Goal: Task Accomplishment & Management: Manage account settings

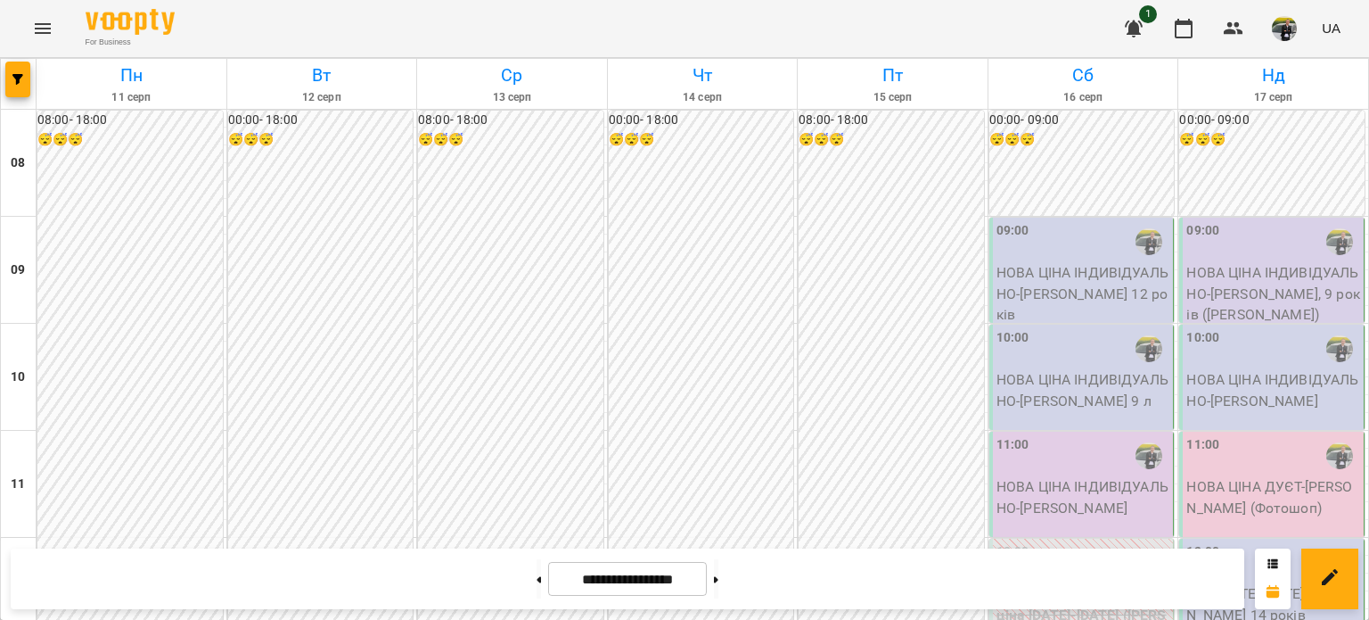
scroll to position [916, 0]
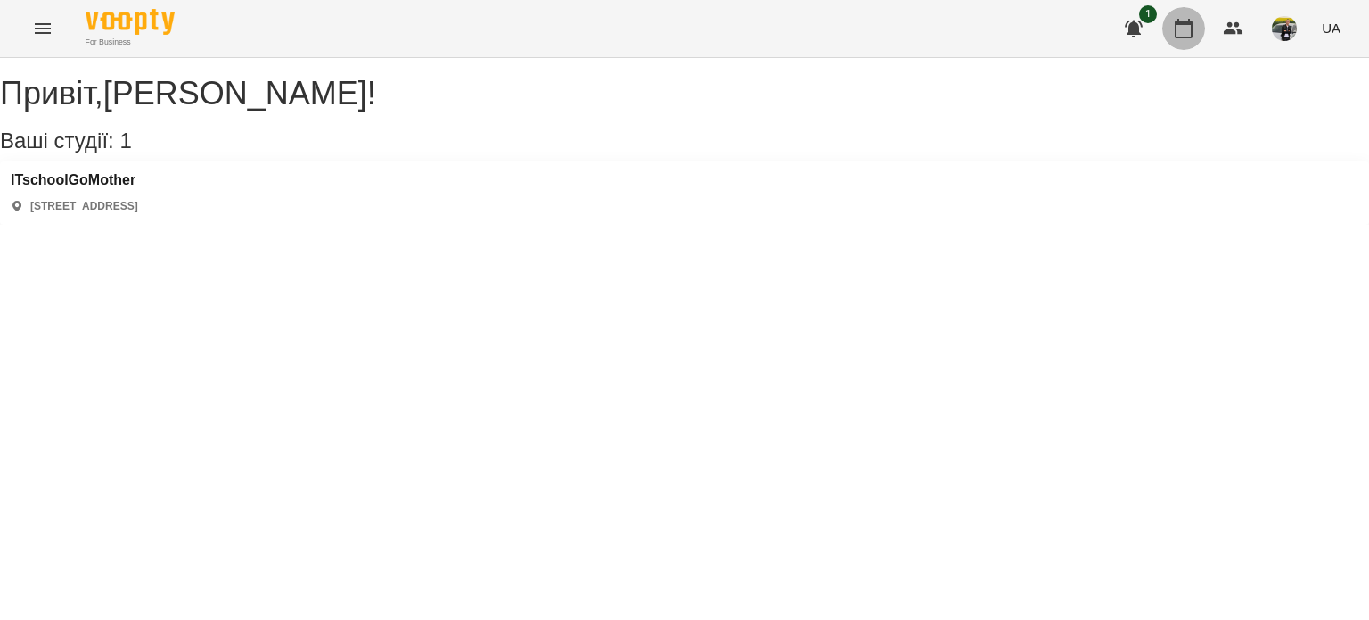
click at [1191, 32] on icon "button" at bounding box center [1183, 28] width 21 height 21
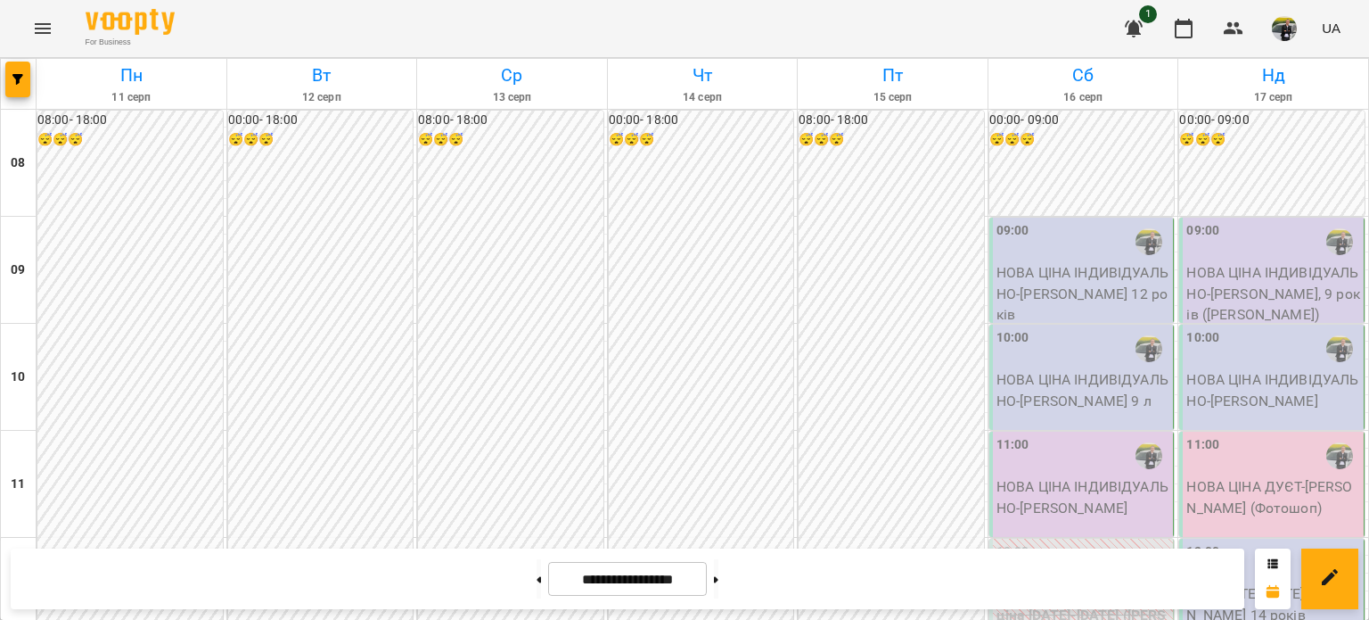
scroll to position [1080, 0]
click at [537, 576] on button at bounding box center [539, 578] width 4 height 39
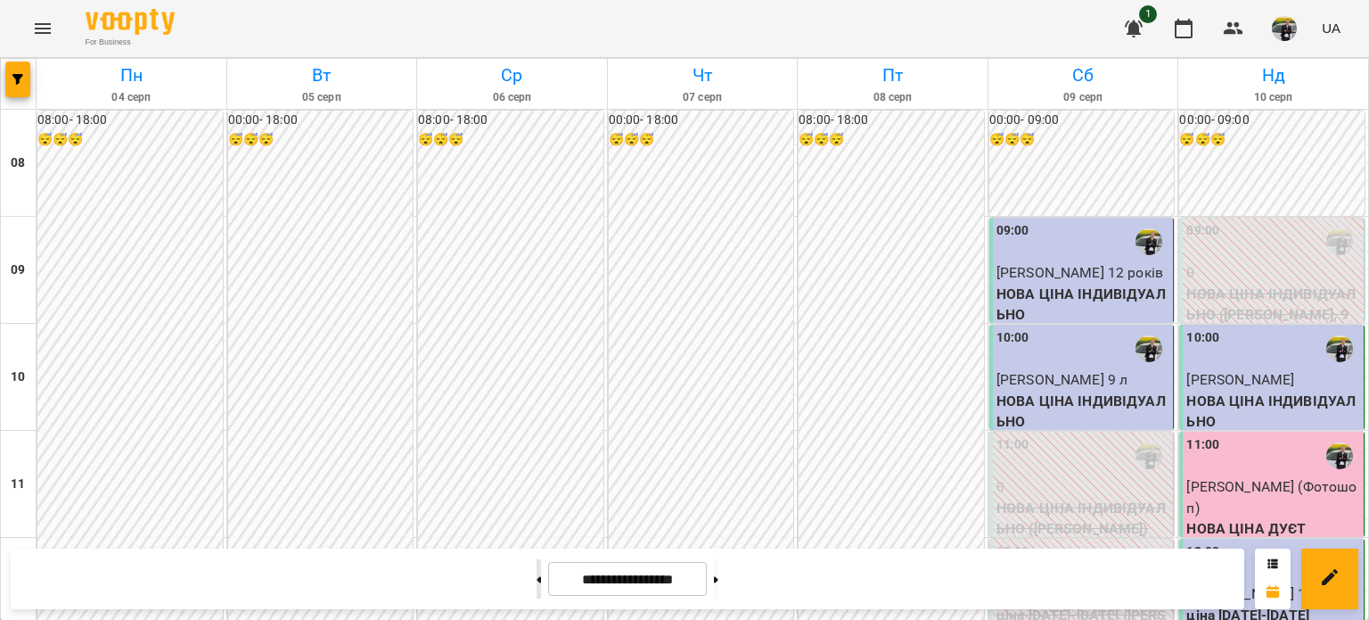
click at [537, 576] on button at bounding box center [539, 578] width 4 height 39
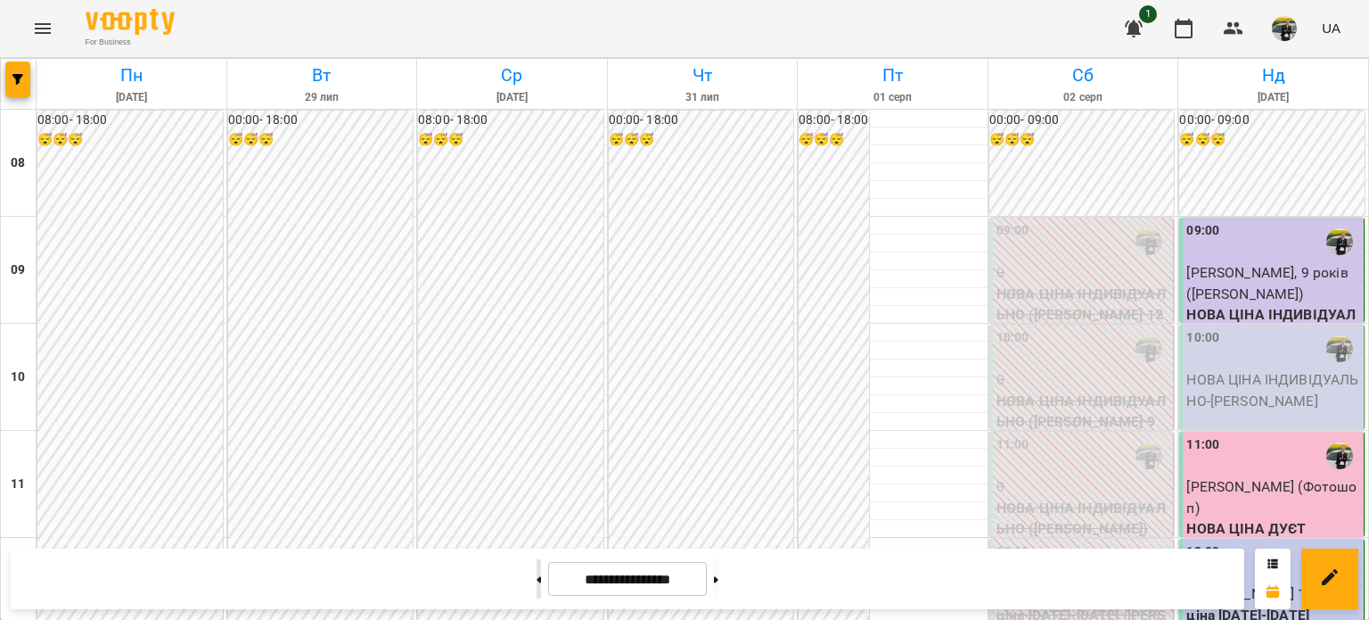
click at [537, 574] on button at bounding box center [539, 578] width 4 height 39
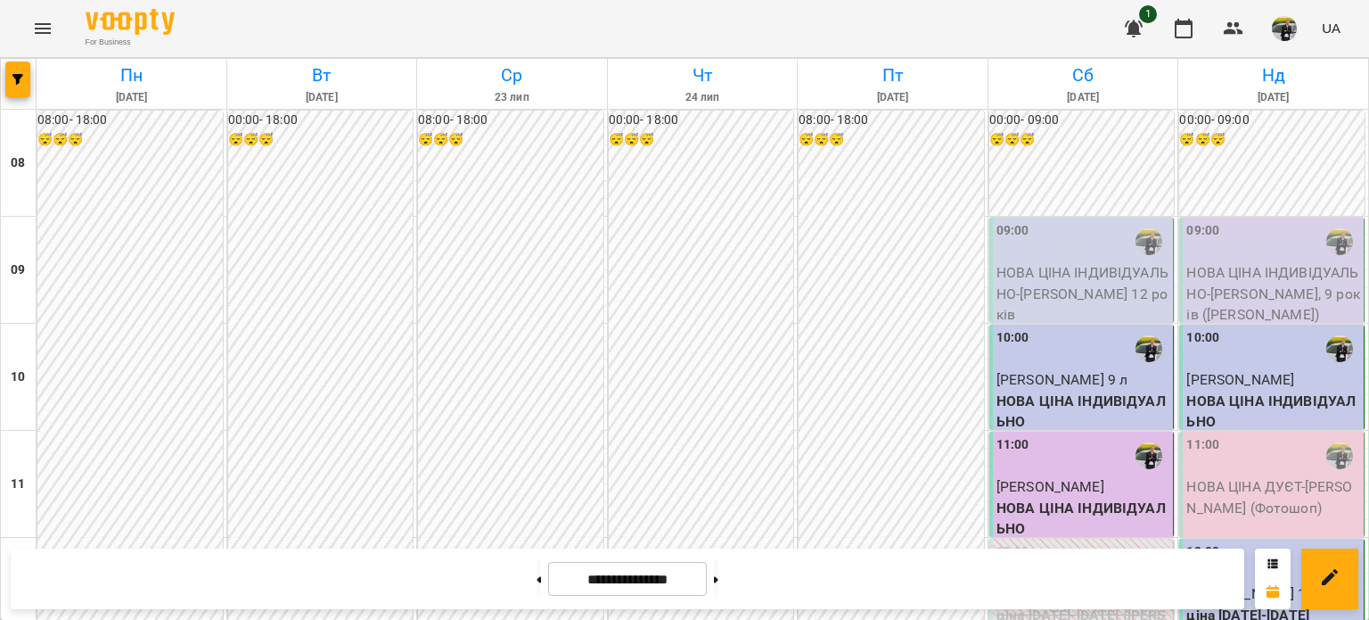
scroll to position [698, 0]
click at [719, 587] on button at bounding box center [716, 578] width 4 height 39
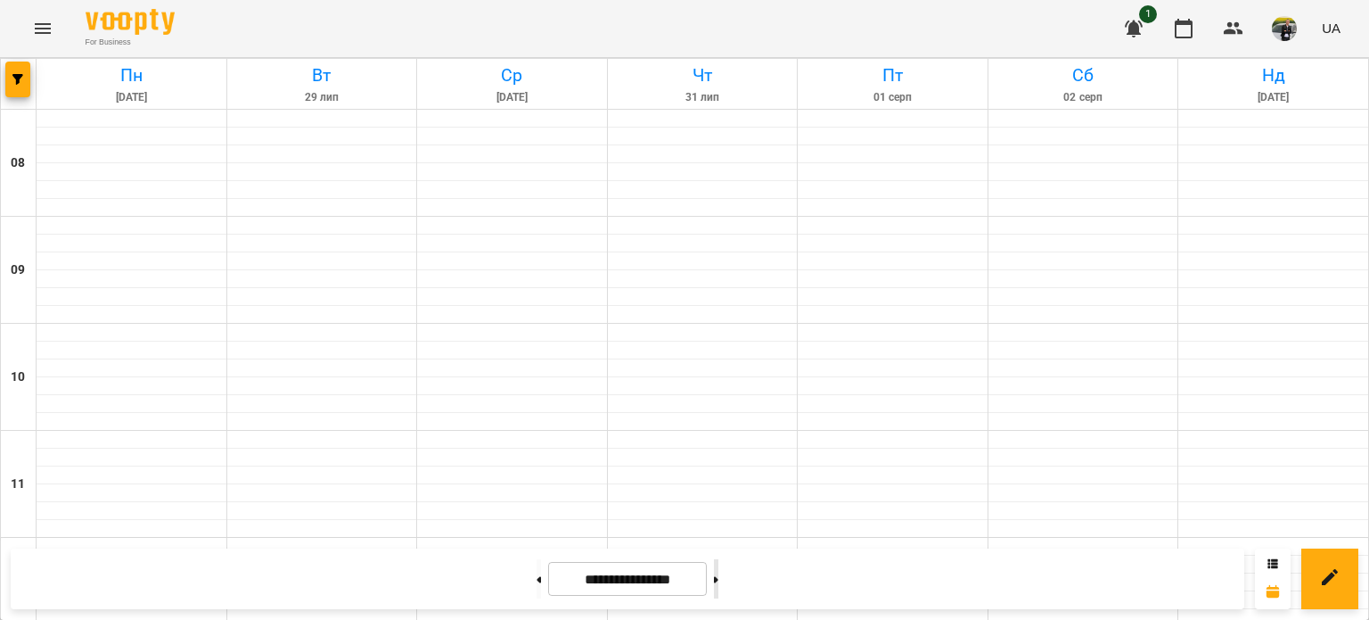
click at [719, 587] on button at bounding box center [716, 578] width 4 height 39
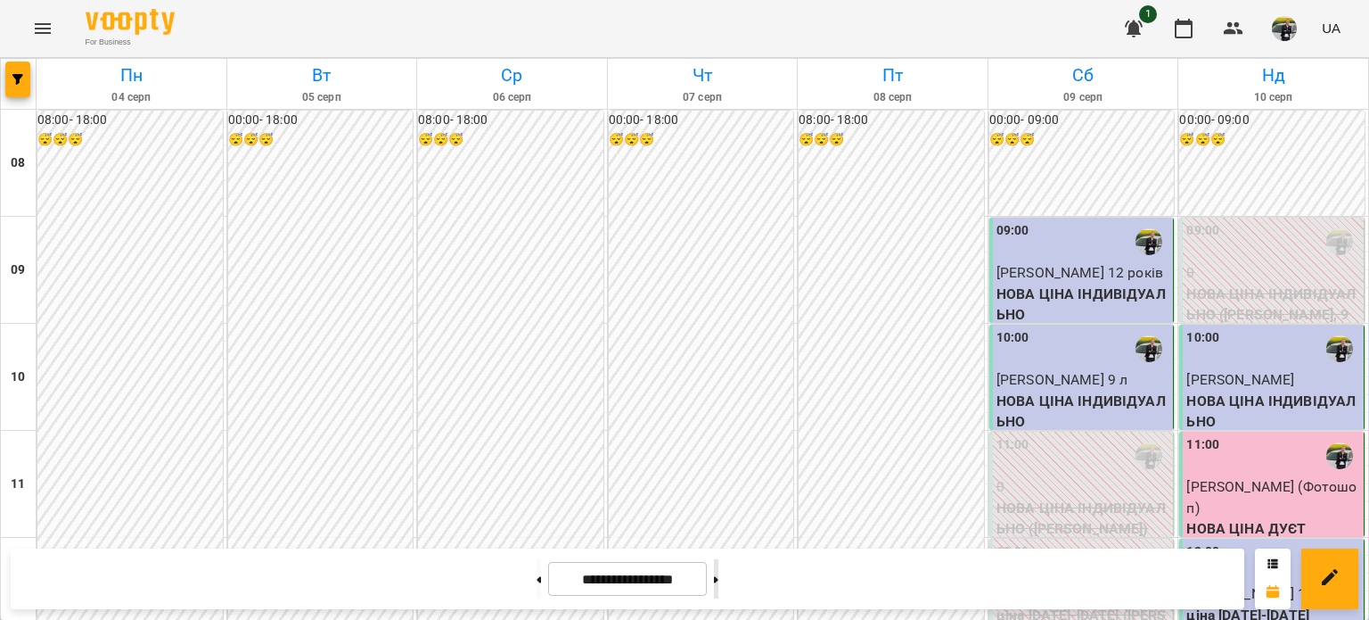
click at [719, 587] on button at bounding box center [716, 578] width 4 height 39
type input "**********"
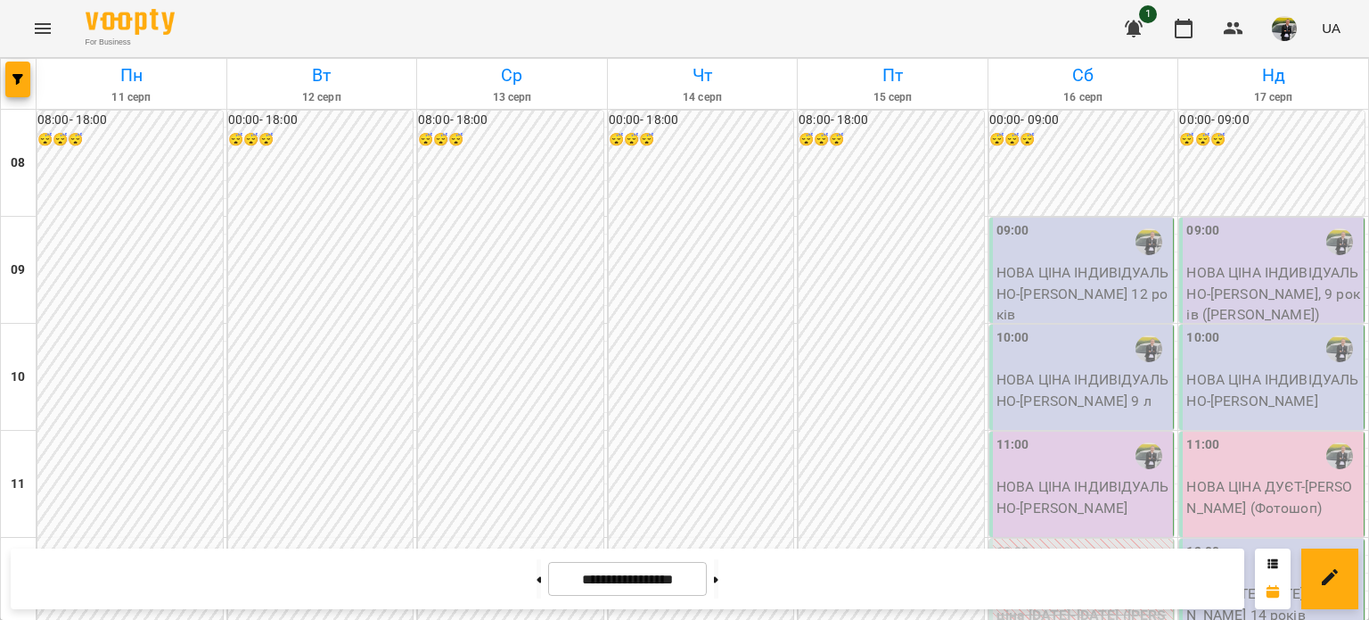
scroll to position [1056, 0]
